Goal: Register for event/course

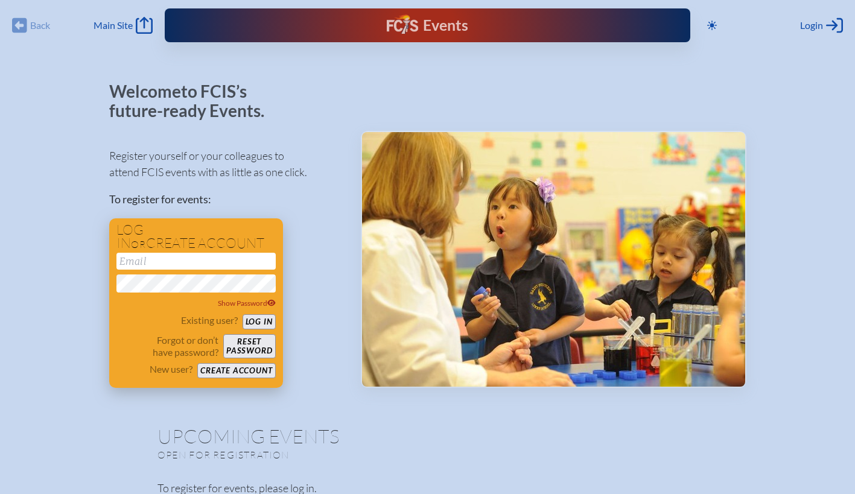
type input "[EMAIL_ADDRESS][PERSON_NAME][DOMAIN_NAME]"
click at [263, 322] on button "Log in" at bounding box center [259, 321] width 33 height 15
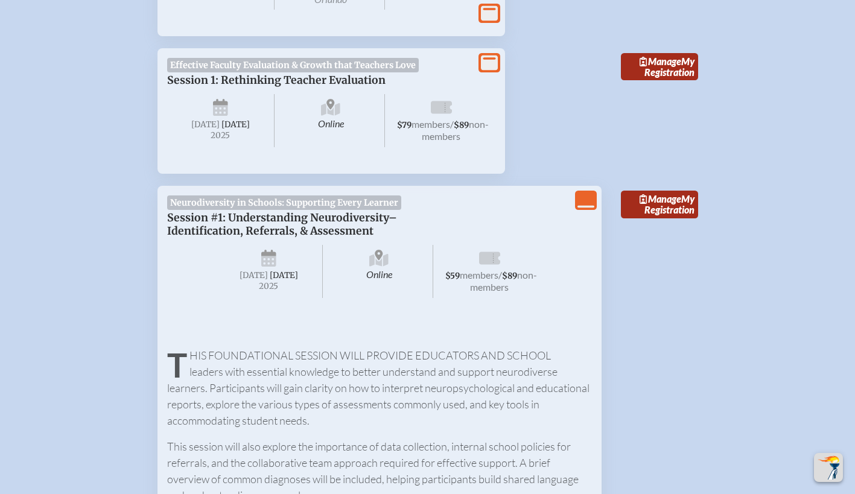
scroll to position [591, 0]
click at [650, 193] on span "Manage" at bounding box center [661, 198] width 42 height 11
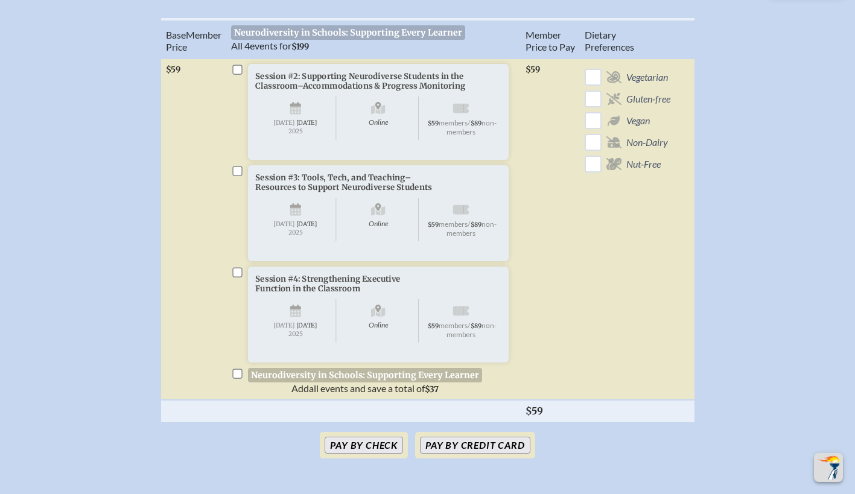
scroll to position [446, 5]
click at [232, 395] on li "Neurodiversity in Schools: Supporting Every Learner Add all events and save a t…" at bounding box center [373, 382] width 285 height 27
click at [232, 380] on input "checkbox" at bounding box center [237, 375] width 10 height 10
checkbox input "true"
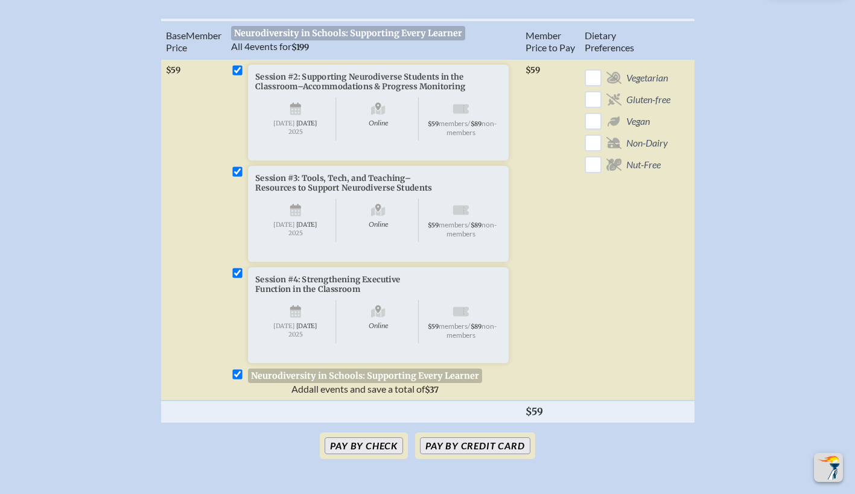
checkbox input "true"
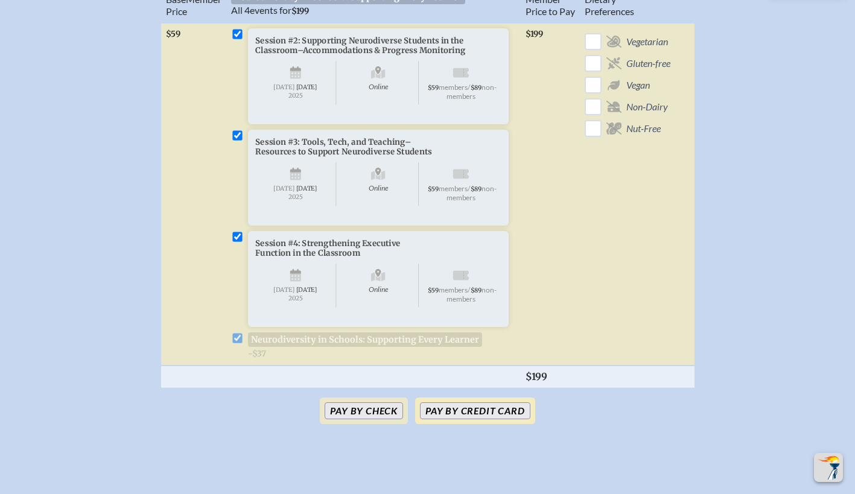
scroll to position [483, 5]
click at [486, 419] on button "Pay by Credit Card" at bounding box center [475, 410] width 110 height 17
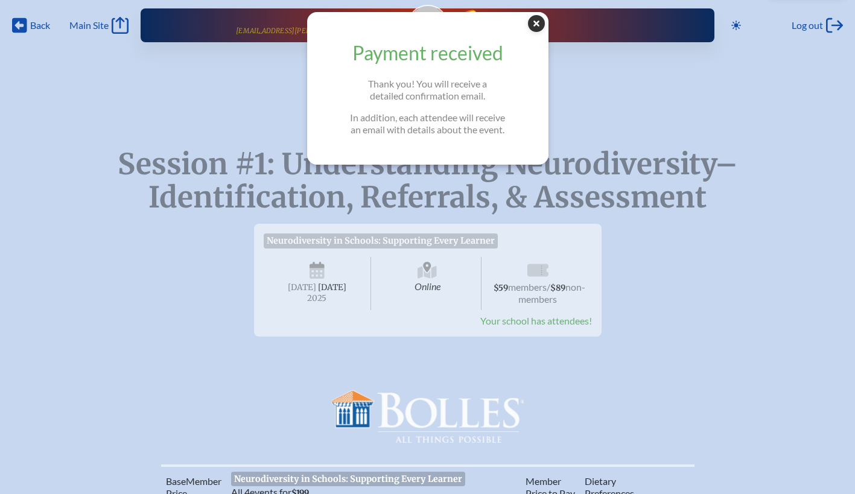
click at [542, 25] on icon "Close Popup" at bounding box center [536, 23] width 17 height 17
